Goal: Task Accomplishment & Management: Complete application form

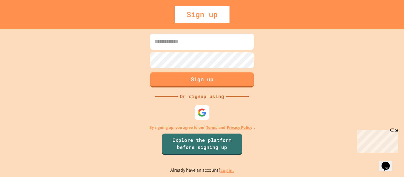
click at [241, 35] on input at bounding box center [201, 42] width 103 height 16
type input "**********"
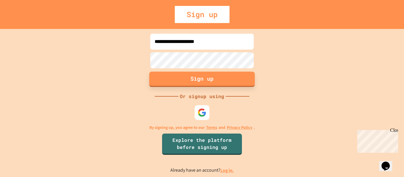
click at [234, 83] on button "Sign up" at bounding box center [201, 79] width 105 height 15
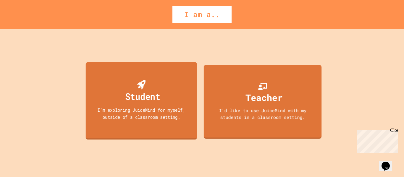
click at [184, 110] on div "I'm exploring JuiceMind for myself, outside of a classroom setting." at bounding box center [141, 113] width 100 height 14
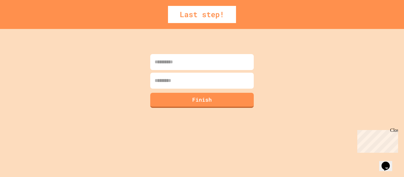
click at [210, 59] on input at bounding box center [201, 62] width 103 height 16
type input "*******"
click at [210, 85] on input at bounding box center [201, 81] width 103 height 16
type input "*********"
click at [209, 103] on button "Finish" at bounding box center [201, 99] width 105 height 15
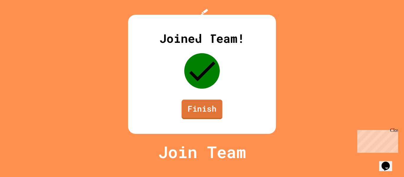
click at [213, 119] on link "Finish" at bounding box center [201, 110] width 41 height 20
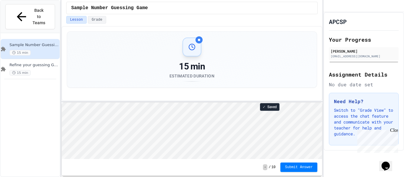
scroll to position [1, 0]
click at [300, 165] on span "Submit Answer" at bounding box center [299, 167] width 28 height 5
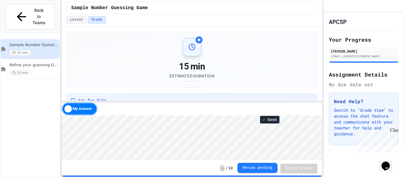
click at [270, 169] on button "Review pending" at bounding box center [257, 168] width 40 height 10
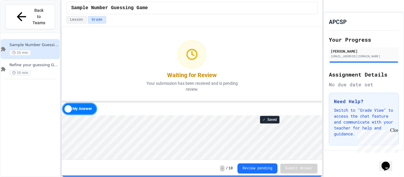
click at [396, 131] on div "Close" at bounding box center [393, 131] width 7 height 7
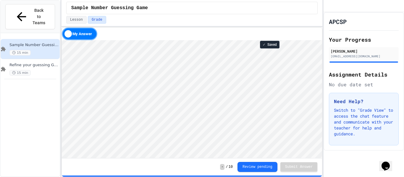
click at [211, 20] on div "Sample Number Guessing Game Lesson Grade 15 min Estimated Duration Ask for Help…" at bounding box center [191, 88] width 261 height 177
click at [245, 0] on html "We are updating our servers at 9:30PM EST [DATE]. [PERSON_NAME] should continue…" at bounding box center [202, 88] width 404 height 177
click at [254, 164] on button "Review pending" at bounding box center [257, 166] width 40 height 10
click at [98, 23] on button "Grade" at bounding box center [97, 20] width 18 height 8
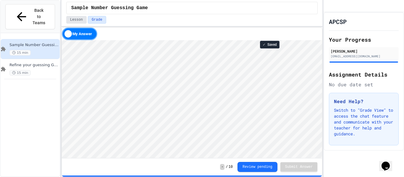
click at [83, 20] on button "Lesson" at bounding box center [76, 20] width 20 height 8
click at [94, 21] on button "Grade" at bounding box center [97, 20] width 18 height 8
type textarea "*"
type textarea "**********"
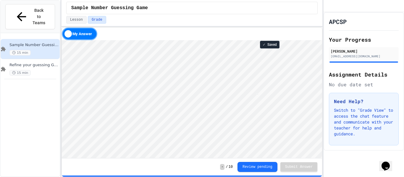
scroll to position [1, 1]
type textarea "*"
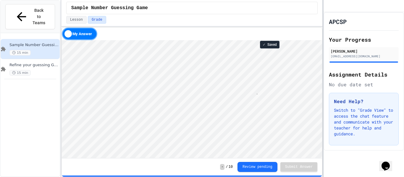
type textarea "*"
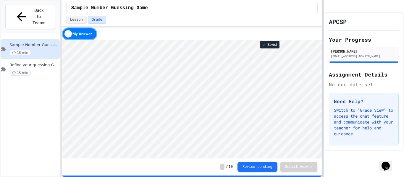
scroll to position [1, 14]
type textarea "*******"
click at [256, 164] on button "Review pending" at bounding box center [257, 166] width 40 height 10
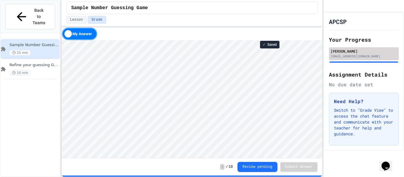
click at [370, 59] on div "[EMAIL_ADDRESS][DOMAIN_NAME]" at bounding box center [363, 56] width 66 height 4
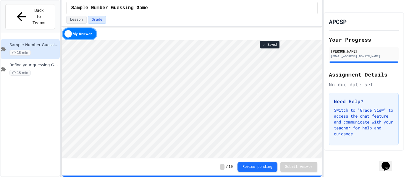
click at [364, 79] on h2 "Assignment Details" at bounding box center [364, 74] width 70 height 8
type textarea "*"
click at [61, 40] on html "Loading project... ! Error Loading Project There was an error loading the proje…" at bounding box center [191, 40] width 260 height 0
click at [54, 97] on div "Sample Number Guessing Game 15 min Refine your guessing Game 15 min" at bounding box center [30, 110] width 59 height 151
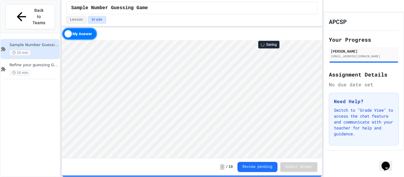
click at [54, 97] on div "Sample Number Guessing Game 15 min Refine your guessing Game 15 min" at bounding box center [30, 110] width 59 height 151
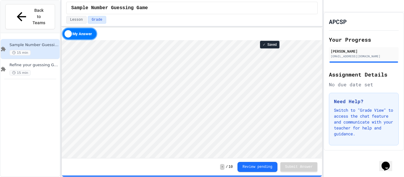
click at [54, 97] on div "Sample Number Guessing Game 15 min Refine your guessing Game 15 min" at bounding box center [30, 110] width 59 height 151
